Goal: Check status: Verify the current state of an ongoing process or item

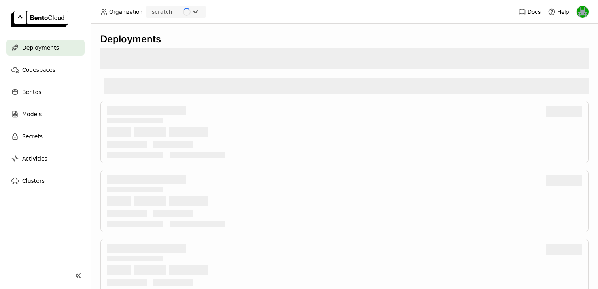
click at [178, 12] on div "scratch" at bounding box center [165, 11] width 36 height 11
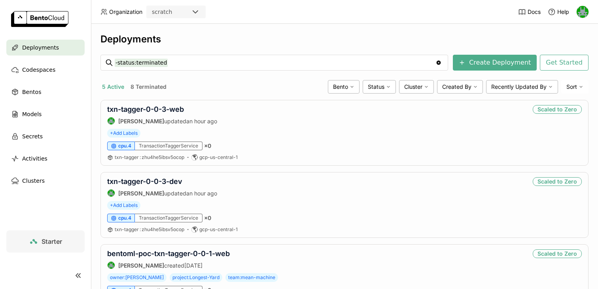
click at [196, 11] on icon at bounding box center [195, 11] width 9 height 9
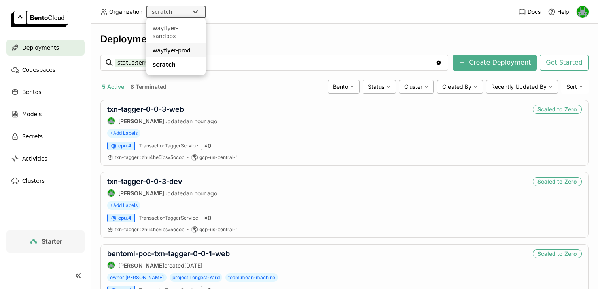
click at [183, 43] on li "wayflyer-prod" at bounding box center [175, 50] width 59 height 14
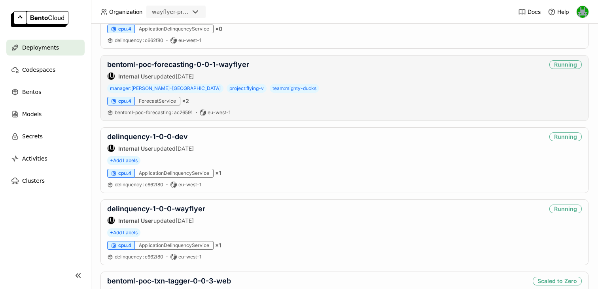
scroll to position [358, 0]
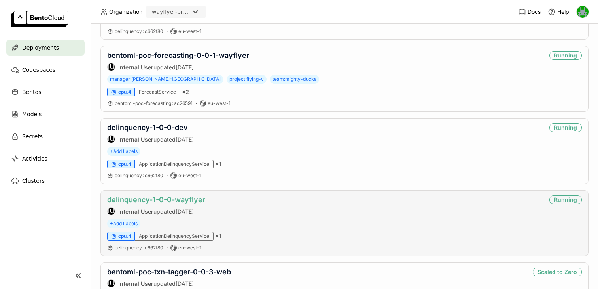
click at [162, 199] on link "delinquency-1-0-0-wayflyer" at bounding box center [156, 199] width 98 height 8
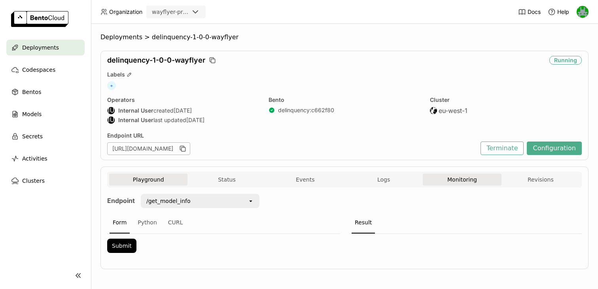
click at [482, 175] on button "Monitoring" at bounding box center [462, 179] width 78 height 12
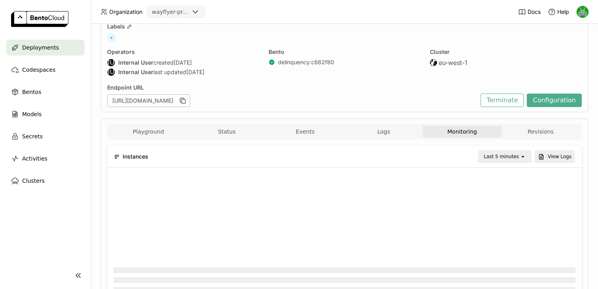
scroll to position [49, 0]
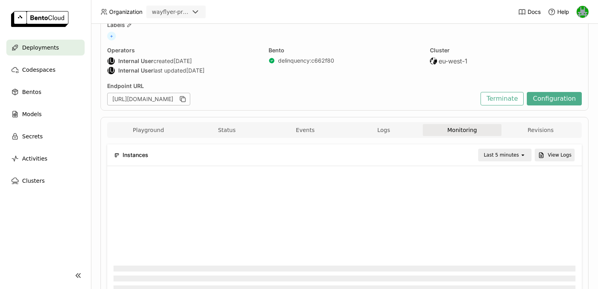
click at [505, 151] on div "Last 5 minutes" at bounding box center [501, 155] width 35 height 8
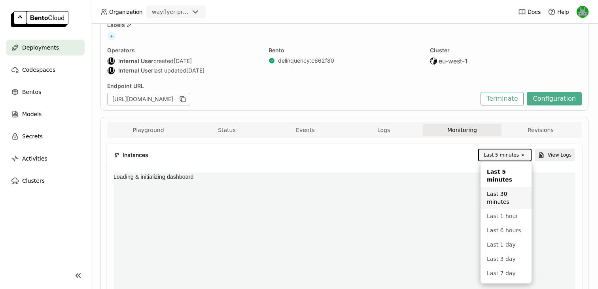
scroll to position [119, 154]
click at [495, 217] on div "Last 1 hour" at bounding box center [506, 216] width 38 height 8
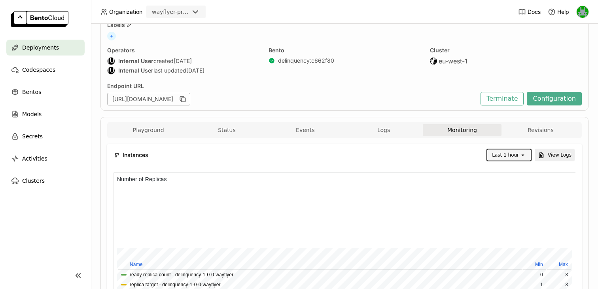
scroll to position [119, 462]
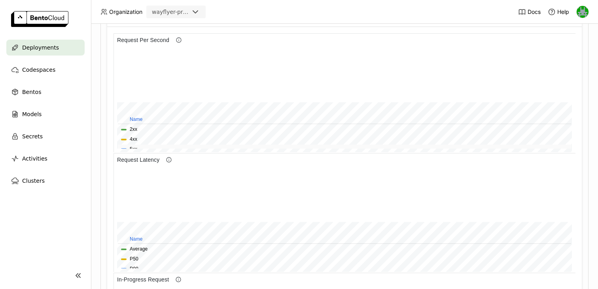
click at [150, 145] on span "5xx" at bounding box center [344, 149] width 447 height 8
click at [132, 147] on button "5xx" at bounding box center [134, 149] width 8 height 8
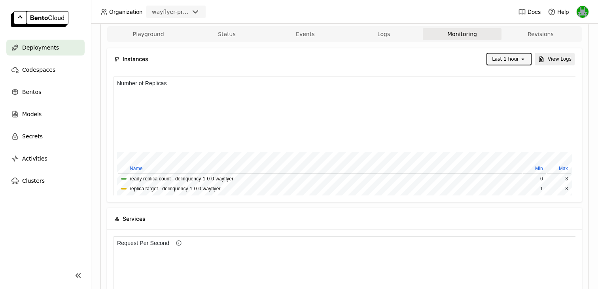
click at [520, 61] on div "Last 1 hour" at bounding box center [504, 58] width 32 height 11
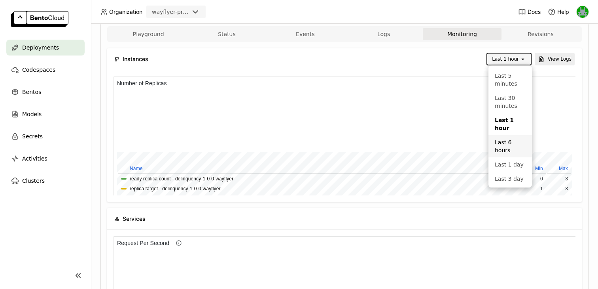
click at [509, 138] on div "Last 6 hours" at bounding box center [510, 146] width 31 height 16
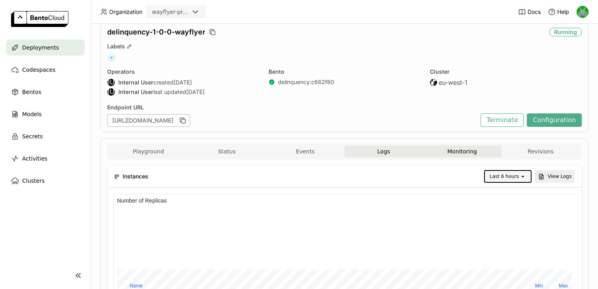
click at [375, 149] on button "Logs" at bounding box center [384, 151] width 78 height 12
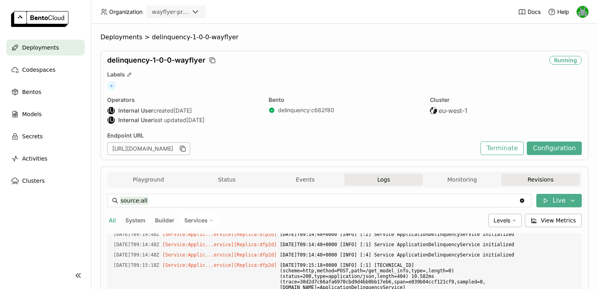
click at [510, 181] on button "Revisions" at bounding box center [541, 179] width 78 height 12
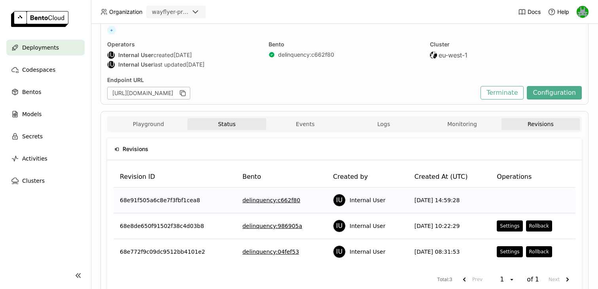
click at [228, 121] on button "Status" at bounding box center [227, 124] width 78 height 12
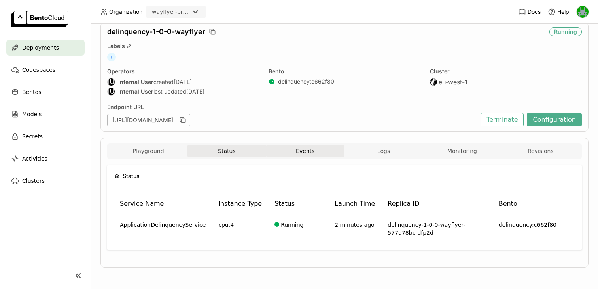
click at [300, 154] on button "Events" at bounding box center [305, 151] width 78 height 12
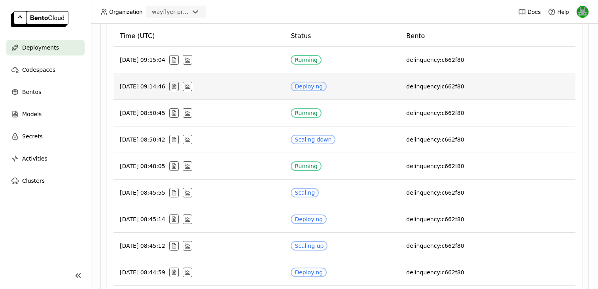
scroll to position [171, 0]
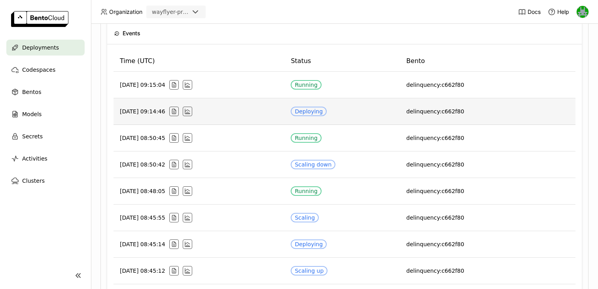
click at [320, 108] on div "Deploying" at bounding box center [309, 111] width 28 height 6
click at [176, 110] on icon "button" at bounding box center [175, 109] width 1 height 1
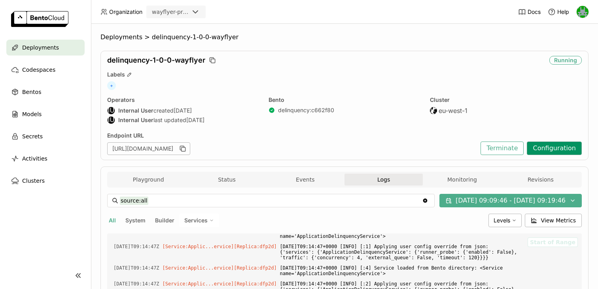
click at [544, 151] on button "Configuration" at bounding box center [554, 147] width 55 height 13
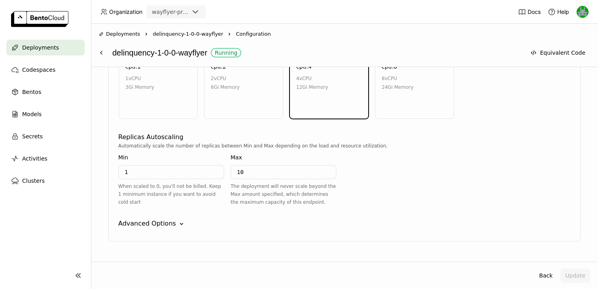
scroll to position [456, 0]
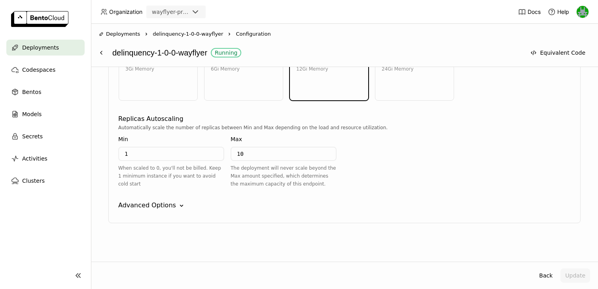
click at [159, 206] on div "Advanced Options" at bounding box center [147, 204] width 58 height 9
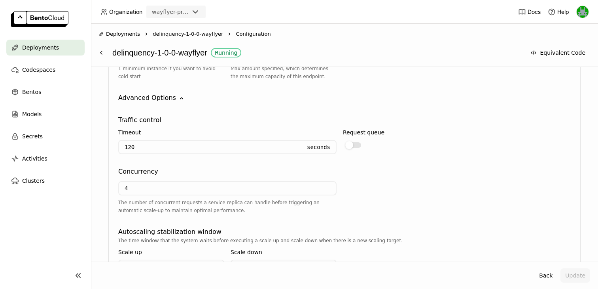
scroll to position [640, 0]
